Goal: Download file/media

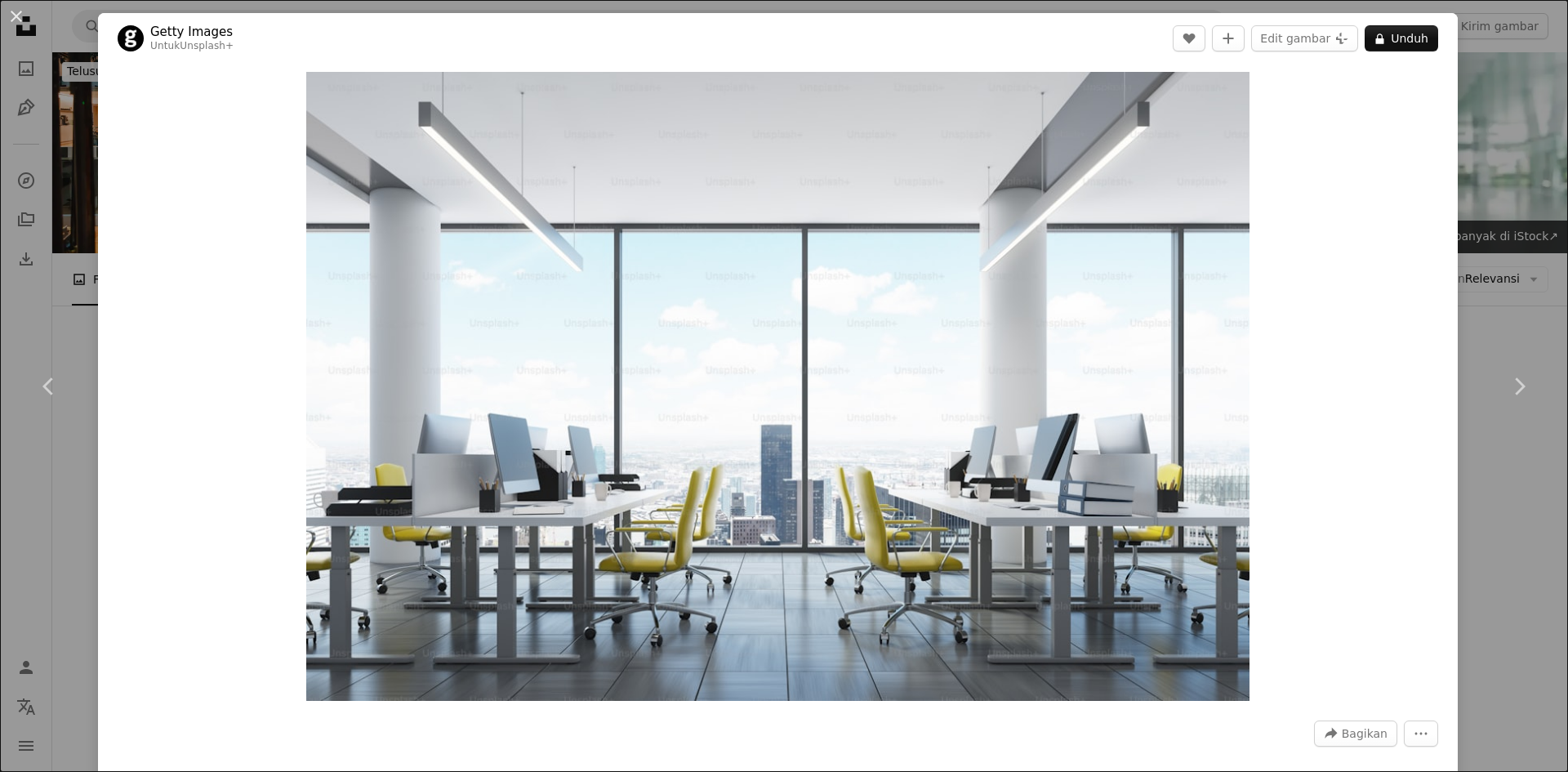
scroll to position [18242, 0]
